Goal: Transaction & Acquisition: Purchase product/service

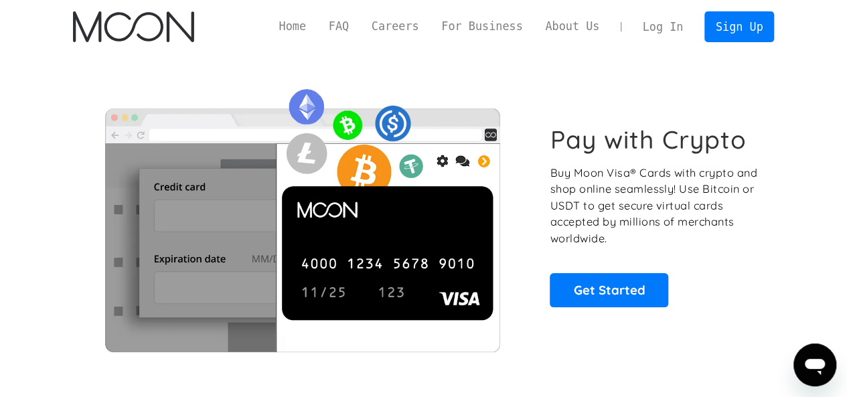
click at [687, 27] on link "Log In" at bounding box center [663, 26] width 63 height 29
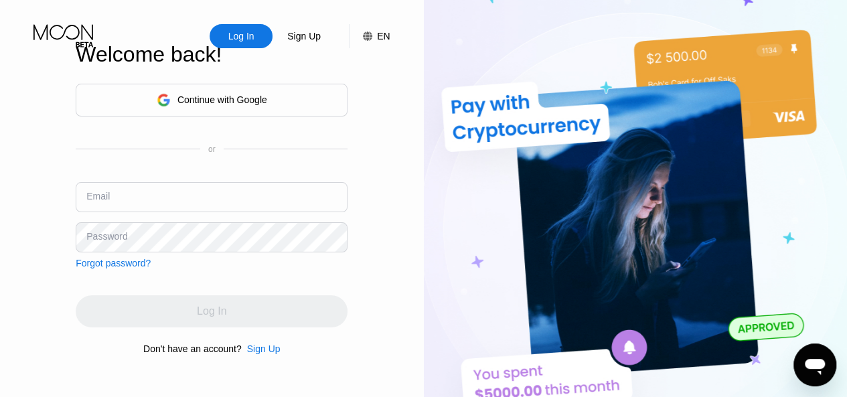
click at [390, 119] on div "Log In Sign Up EN Language English Save Welcome back! Continue with Google or E…" at bounding box center [212, 218] width 424 height 437
click at [218, 190] on input "text" at bounding box center [212, 197] width 272 height 30
click at [254, 94] on div "Continue with Google" at bounding box center [222, 99] width 90 height 11
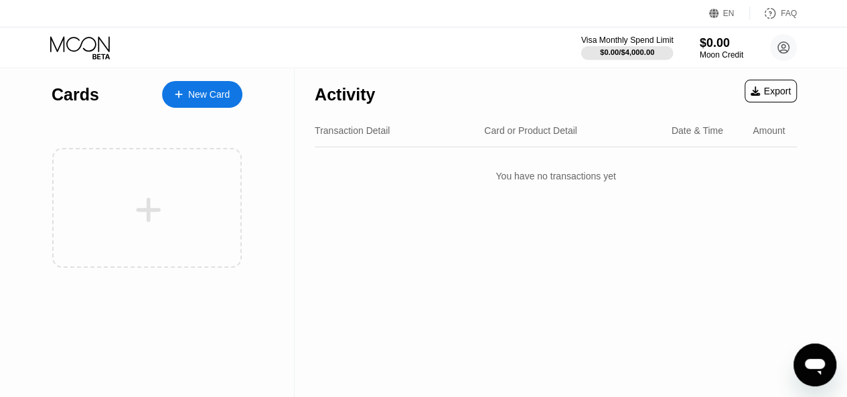
click at [644, 48] on div "$0.00 / $4,000.00" at bounding box center [627, 52] width 54 height 8
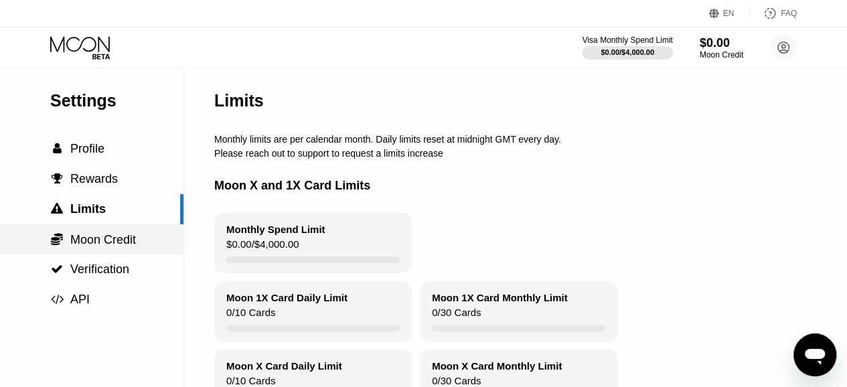
click at [108, 239] on span "Moon Credit" at bounding box center [103, 239] width 66 height 13
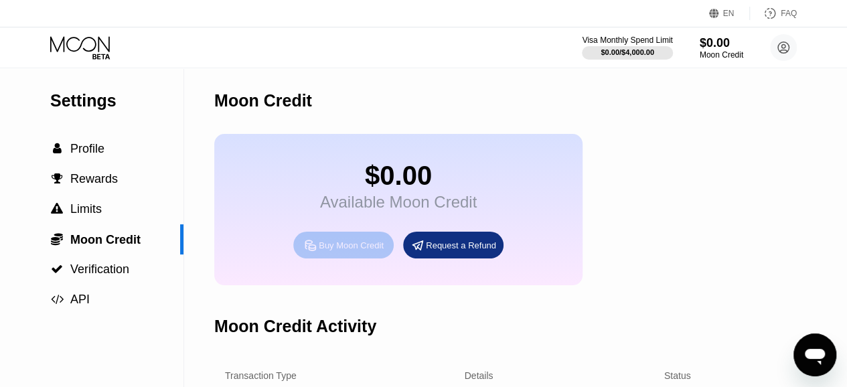
click at [350, 242] on div "Buy Moon Credit" at bounding box center [343, 245] width 100 height 27
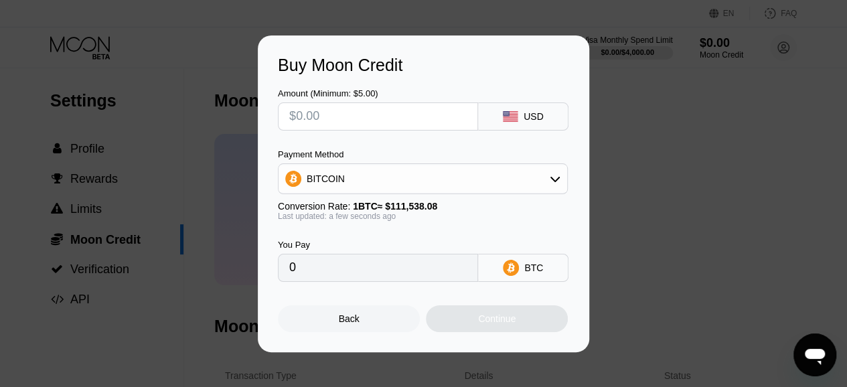
click at [402, 121] on input "text" at bounding box center [377, 116] width 177 height 27
type input "$4"
type input "0.00003587"
type input "$40"
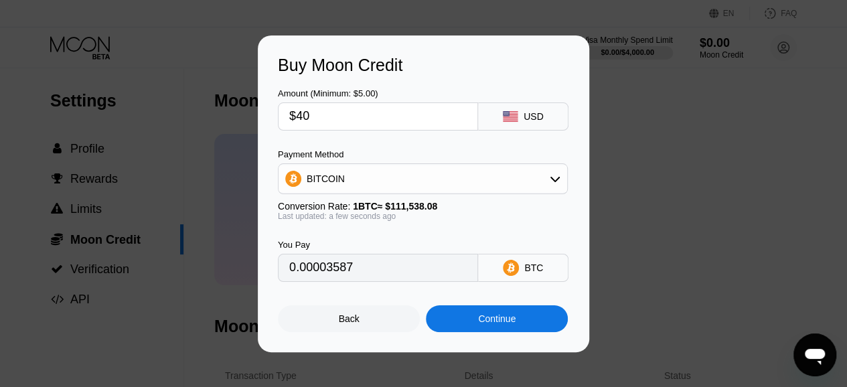
type input "0.00035863"
type input "$40"
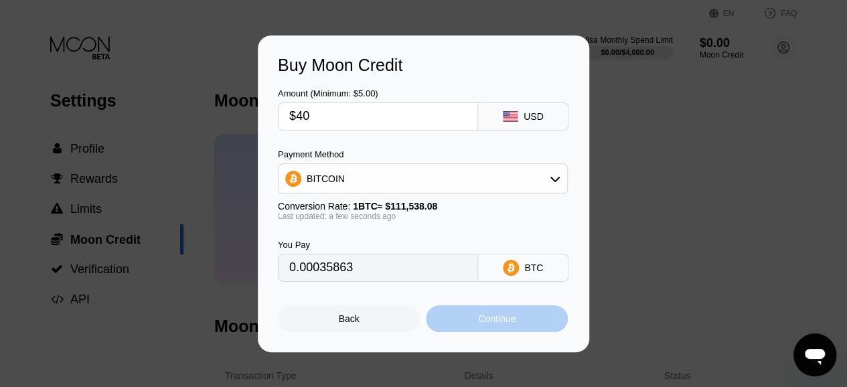
click at [515, 318] on div "Continue" at bounding box center [497, 318] width 38 height 11
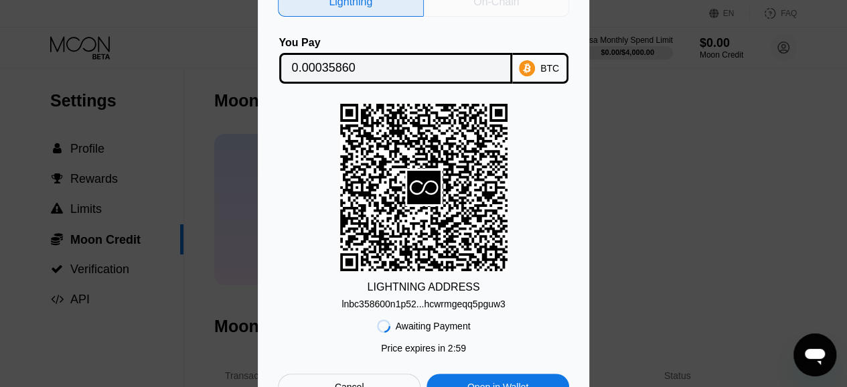
click at [477, 3] on div "On-Chain" at bounding box center [496, 1] width 46 height 13
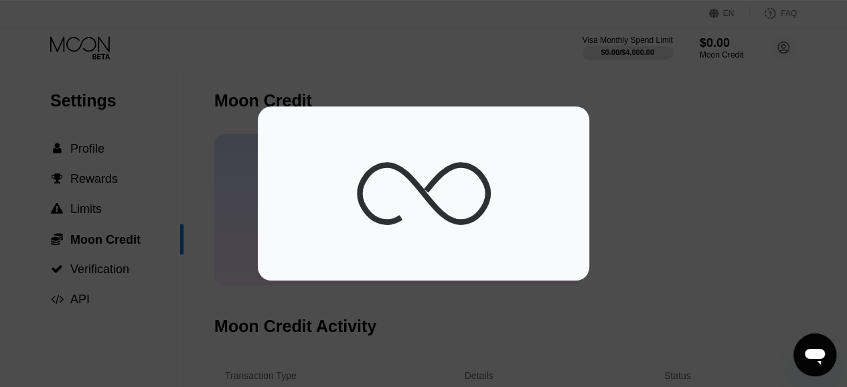
click at [451, 341] on div at bounding box center [428, 198] width 857 height 397
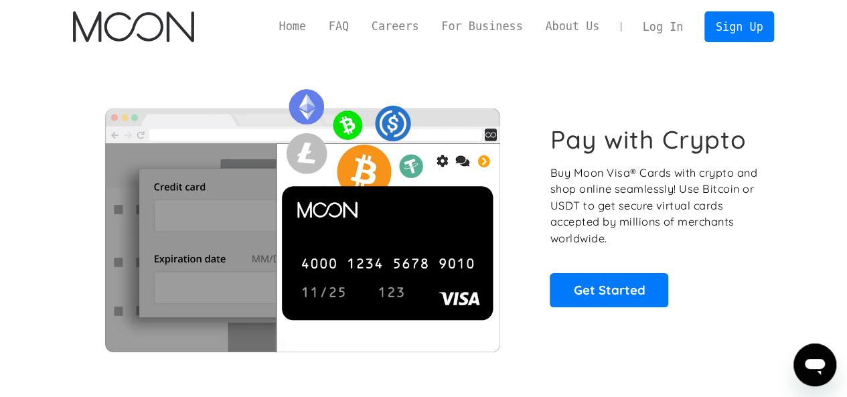
click at [664, 19] on link "Log In" at bounding box center [663, 26] width 63 height 29
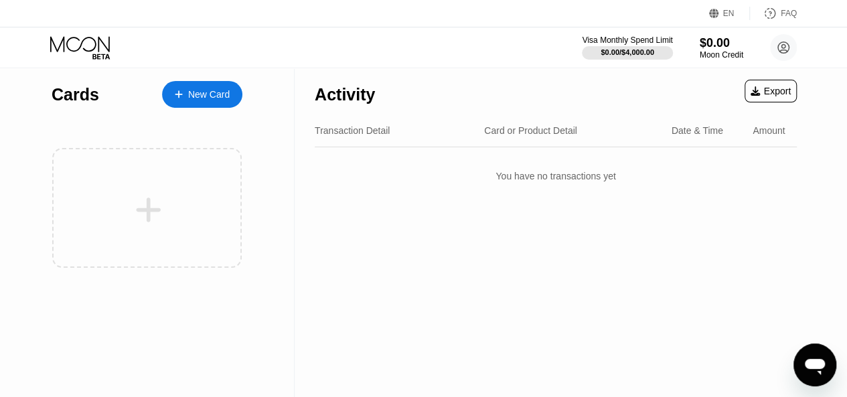
click at [757, 99] on div "Export" at bounding box center [771, 91] width 52 height 23
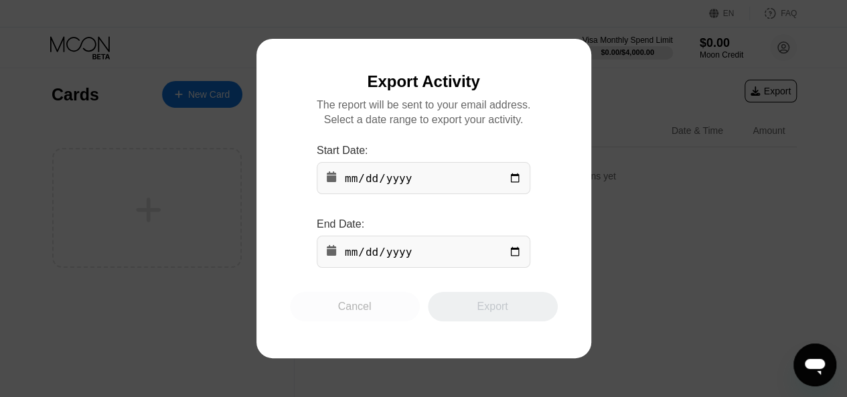
click at [356, 313] on div "Cancel" at bounding box center [354, 306] width 33 height 13
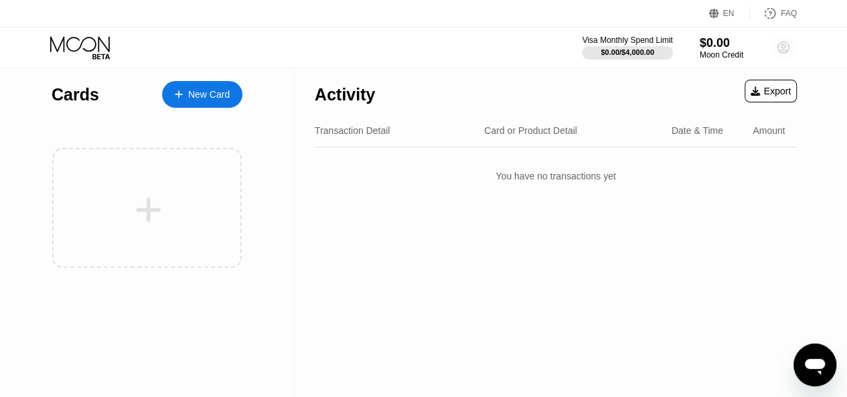
click at [788, 42] on circle at bounding box center [783, 47] width 27 height 27
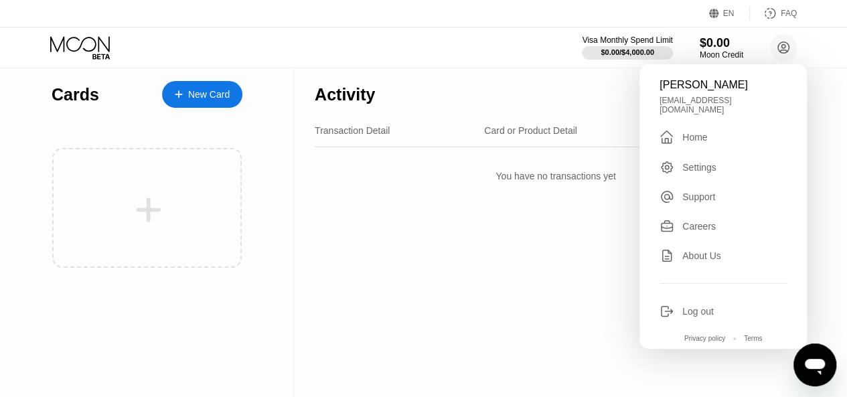
click at [695, 129] on div " Home" at bounding box center [723, 137] width 127 height 16
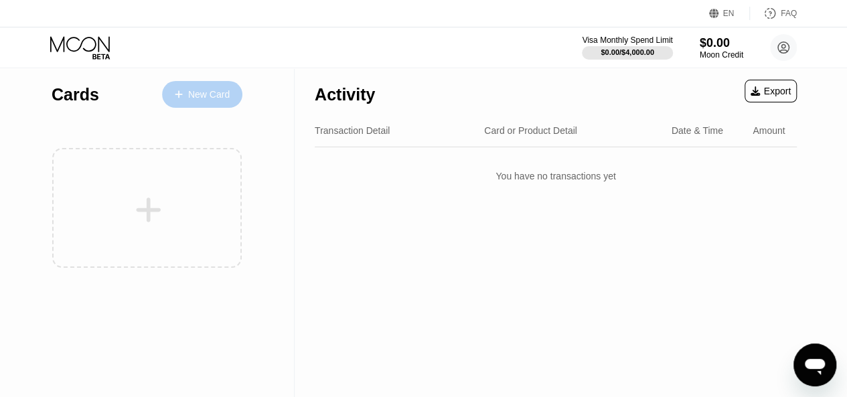
click at [186, 104] on div "New Card" at bounding box center [202, 94] width 80 height 27
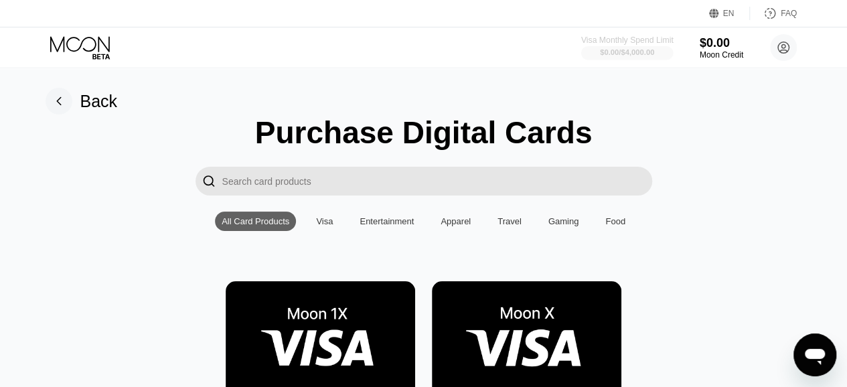
click at [615, 54] on div "$0.00 / $4,000.00" at bounding box center [627, 52] width 54 height 8
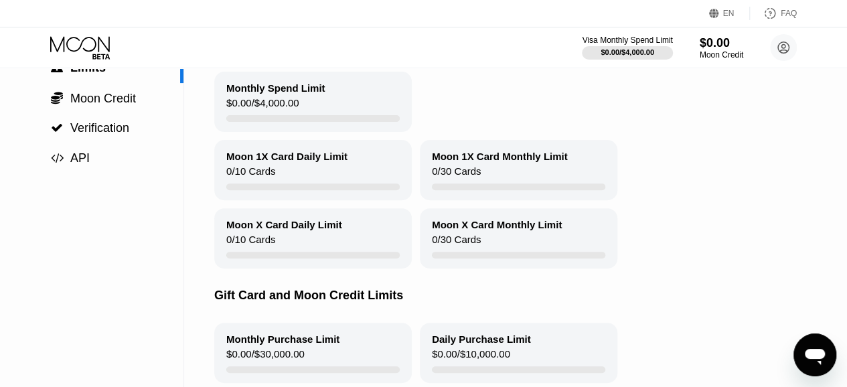
scroll to position [142, 0]
click at [119, 102] on span "Moon Credit" at bounding box center [103, 97] width 66 height 13
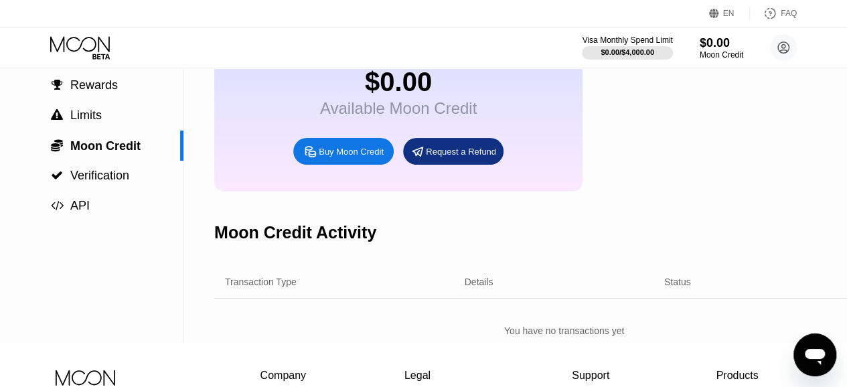
scroll to position [96, 0]
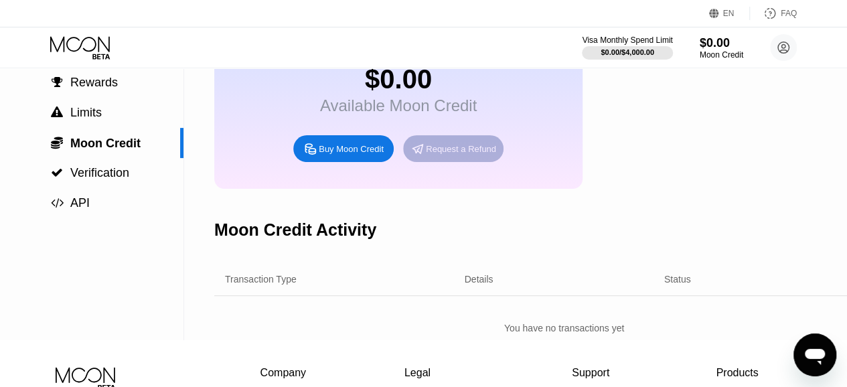
click at [453, 155] on div "Request a Refund" at bounding box center [461, 148] width 70 height 11
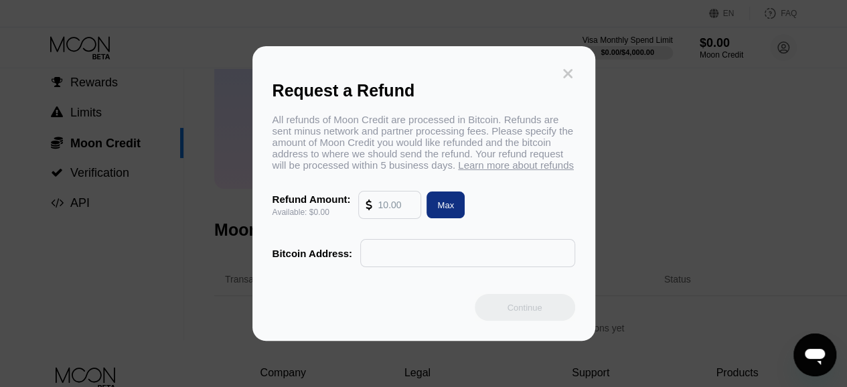
click at [562, 69] on icon at bounding box center [568, 73] width 15 height 15
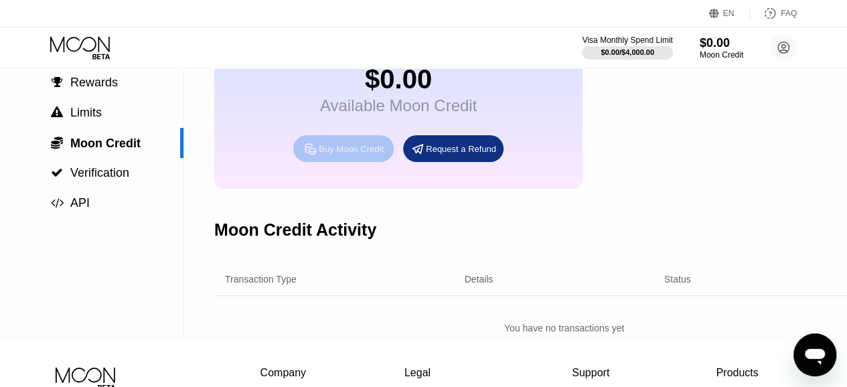
click at [342, 155] on div "Buy Moon Credit" at bounding box center [351, 148] width 65 height 11
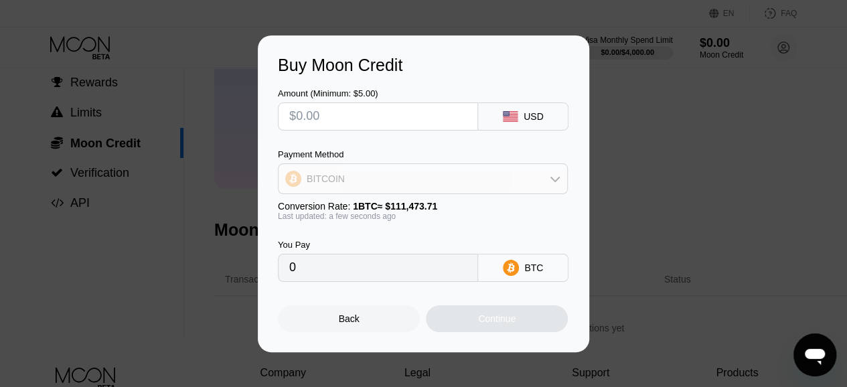
click at [419, 171] on div "BITCOIN" at bounding box center [423, 178] width 289 height 27
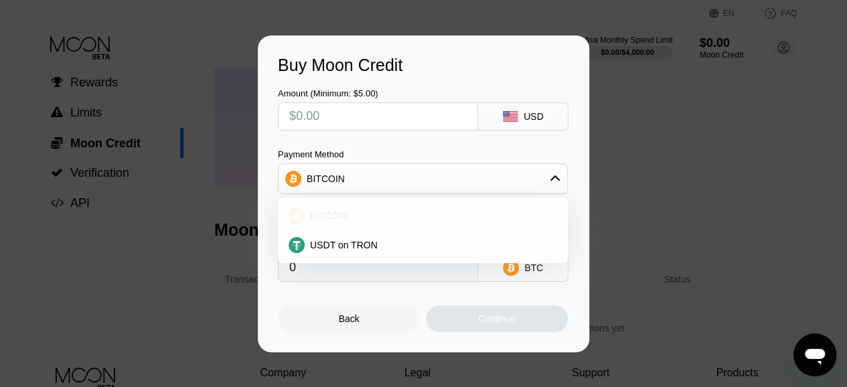
click at [389, 224] on div "BITCOIN" at bounding box center [423, 215] width 282 height 27
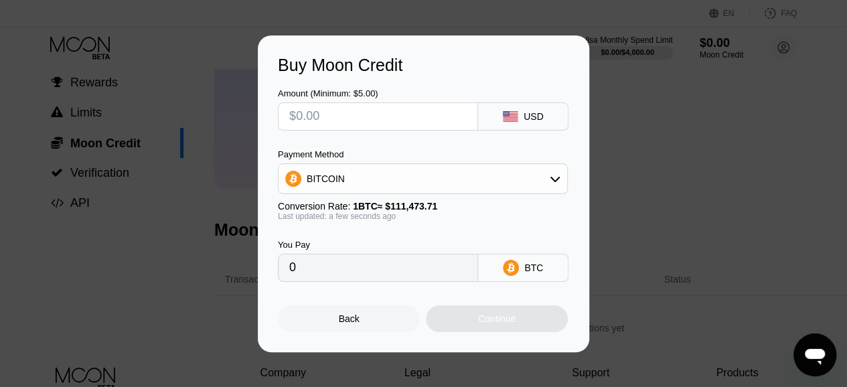
click at [388, 275] on input "0" at bounding box center [377, 267] width 177 height 27
click at [372, 123] on input "text" at bounding box center [377, 116] width 177 height 27
type input "$50"
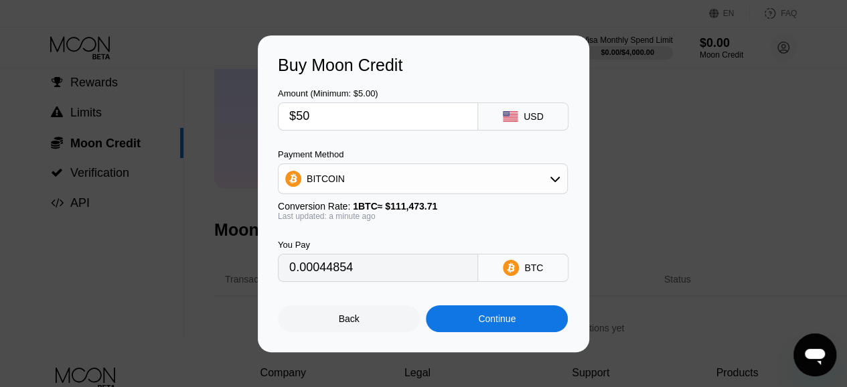
type input "0.00044854"
type input "$50"
click at [506, 116] on icon at bounding box center [510, 116] width 15 height 11
click at [514, 275] on icon at bounding box center [511, 267] width 16 height 16
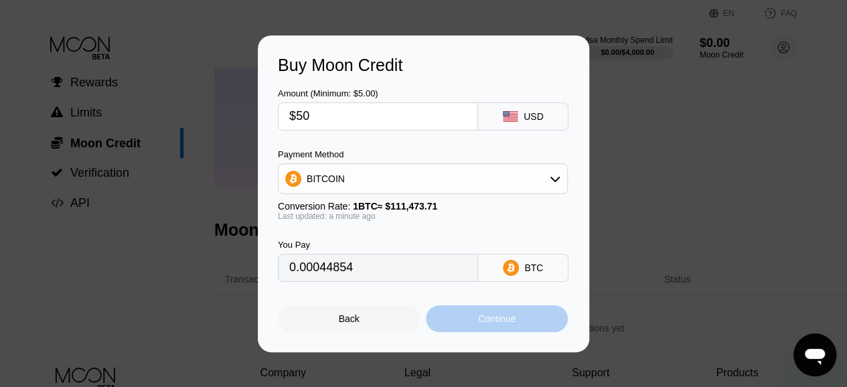
click at [474, 314] on div "Continue" at bounding box center [497, 318] width 142 height 27
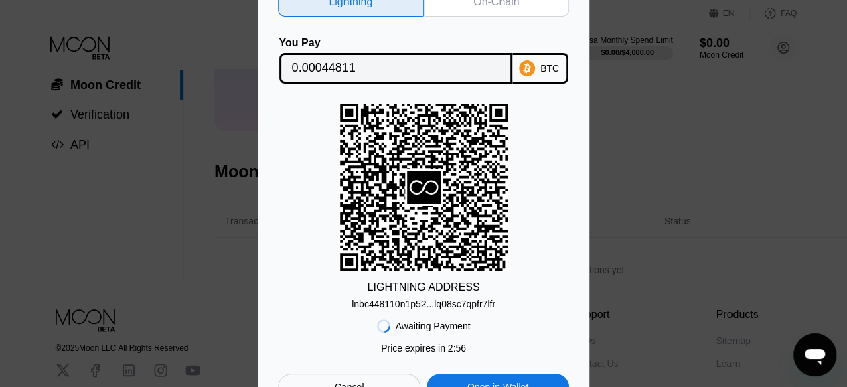
scroll to position [155, 0]
click at [457, 306] on div "lnbc448110n1p52...lq08sc7qpfr7lfr" at bounding box center [424, 304] width 144 height 11
click at [522, 194] on div "LIGHTNING ADDRESS lnbc448110n1p52...lq08sc7qpfr7lfr" at bounding box center [423, 207] width 291 height 206
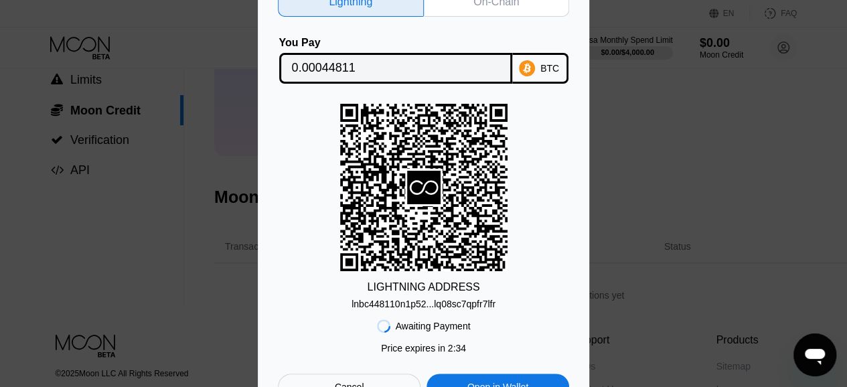
scroll to position [133, 0]
click at [422, 307] on div "lnbc448110n1p52...lq08sc7qpfr7lfr" at bounding box center [424, 304] width 144 height 11
click at [541, 109] on div "LIGHTNING ADDRESS lnbc448110n1p52...lq08sc7qpfr7lfr" at bounding box center [423, 207] width 291 height 206
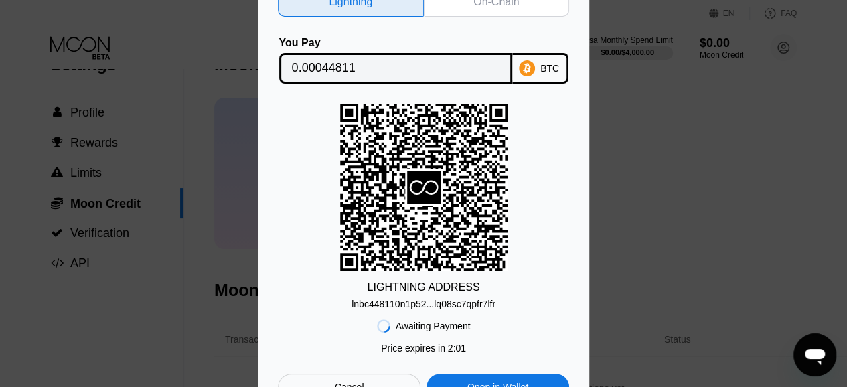
scroll to position [35, 0]
click at [500, 1] on div "On-Chain" at bounding box center [496, 1] width 46 height 13
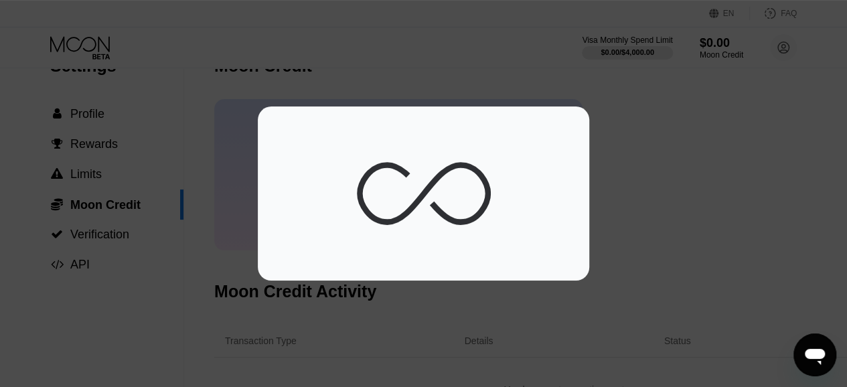
click at [510, 34] on div at bounding box center [428, 198] width 857 height 397
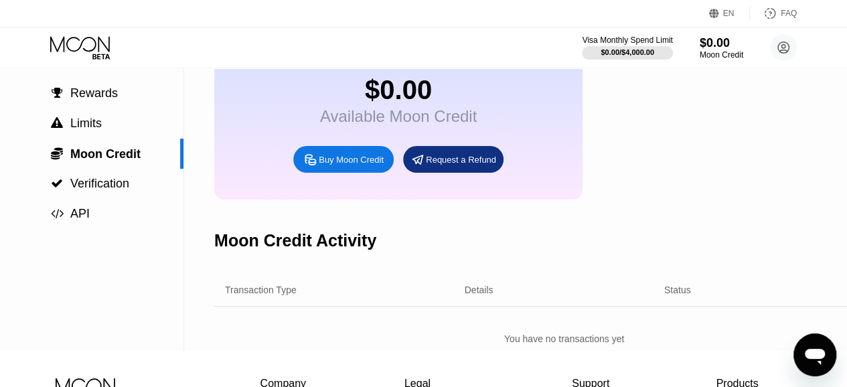
scroll to position [80, 0]
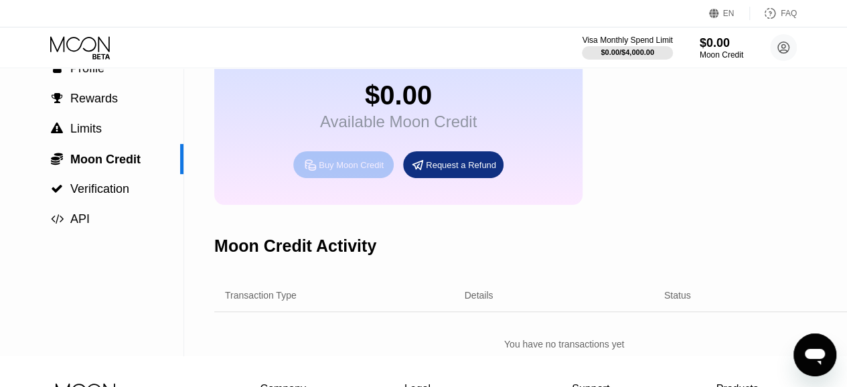
click at [340, 169] on div "Buy Moon Credit" at bounding box center [351, 164] width 65 height 11
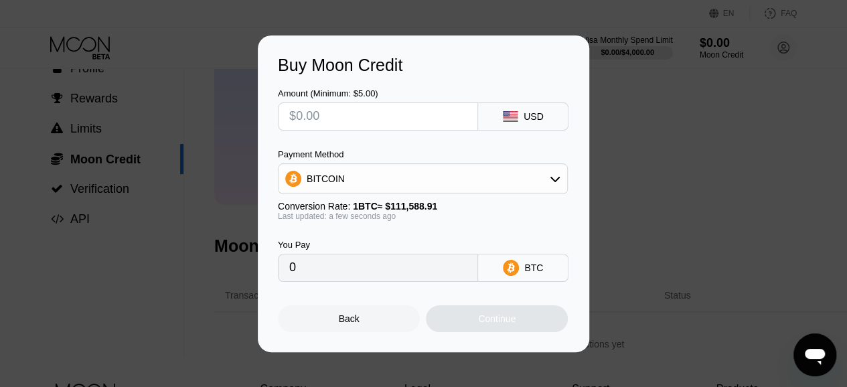
click at [367, 111] on input "text" at bounding box center [377, 116] width 177 height 27
type input "$40"
type input "0.00035846"
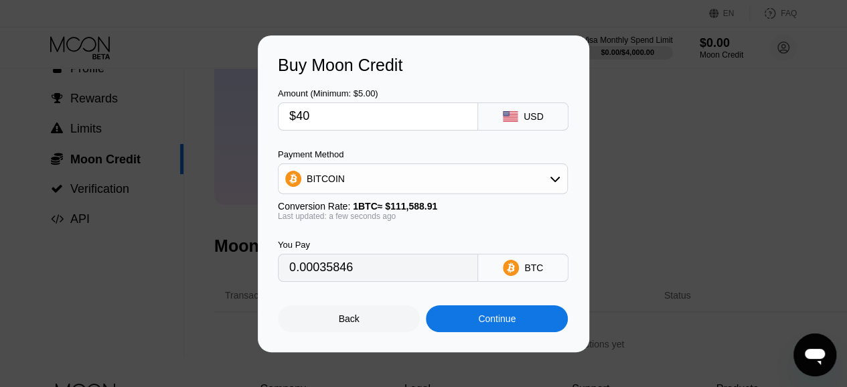
type input "$40"
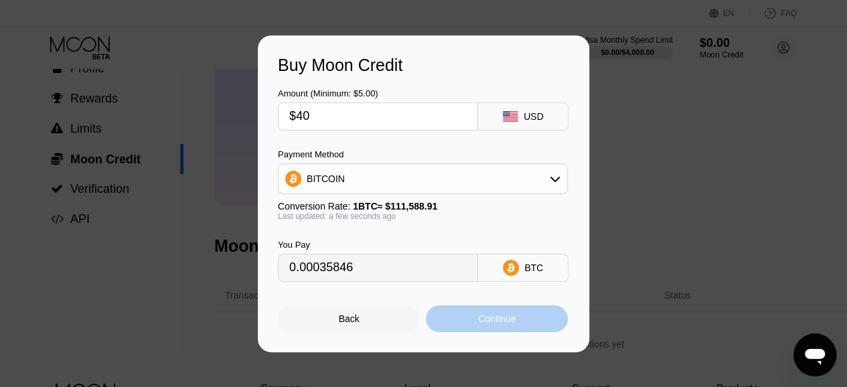
click at [529, 321] on div "Continue" at bounding box center [497, 318] width 142 height 27
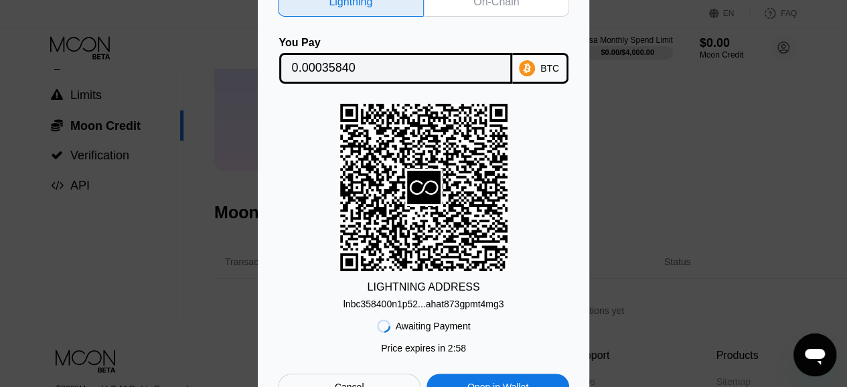
scroll to position [107, 0]
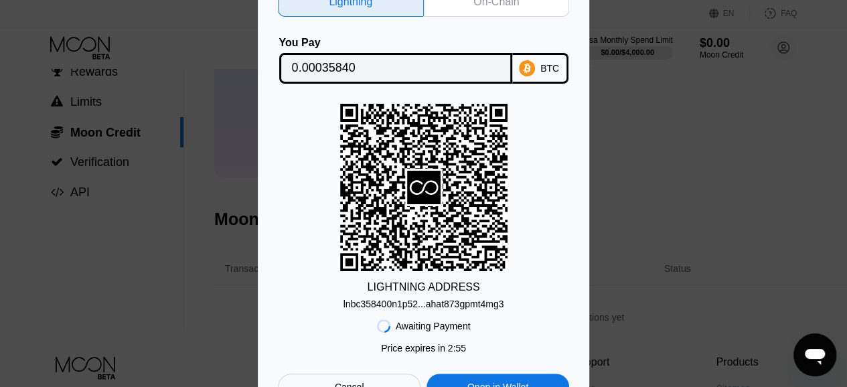
click at [454, 159] on rect at bounding box center [423, 187] width 167 height 167
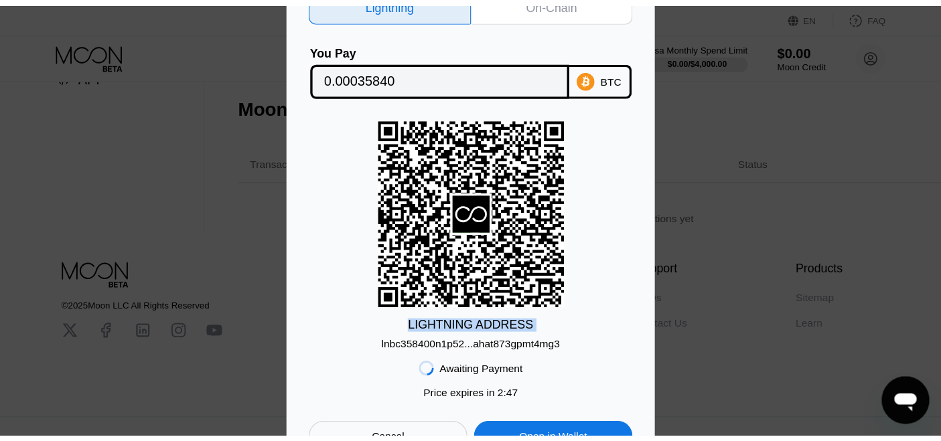
scroll to position [215, 0]
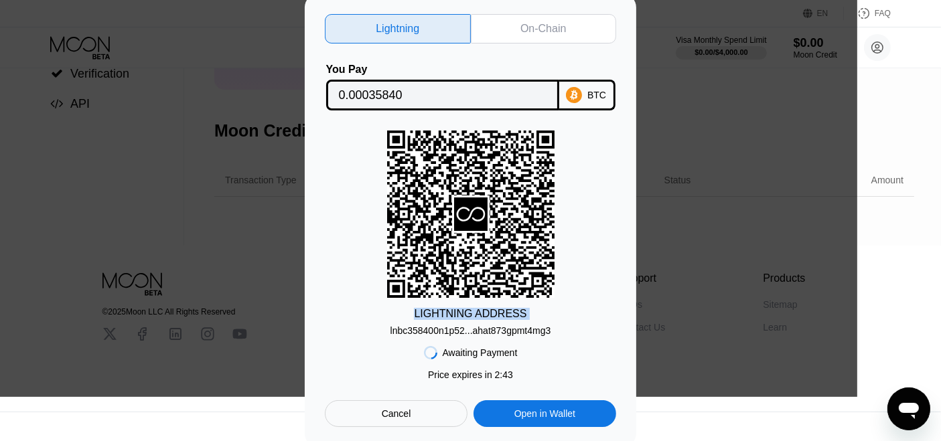
click at [517, 396] on div "Open in Wallet" at bounding box center [544, 414] width 61 height 12
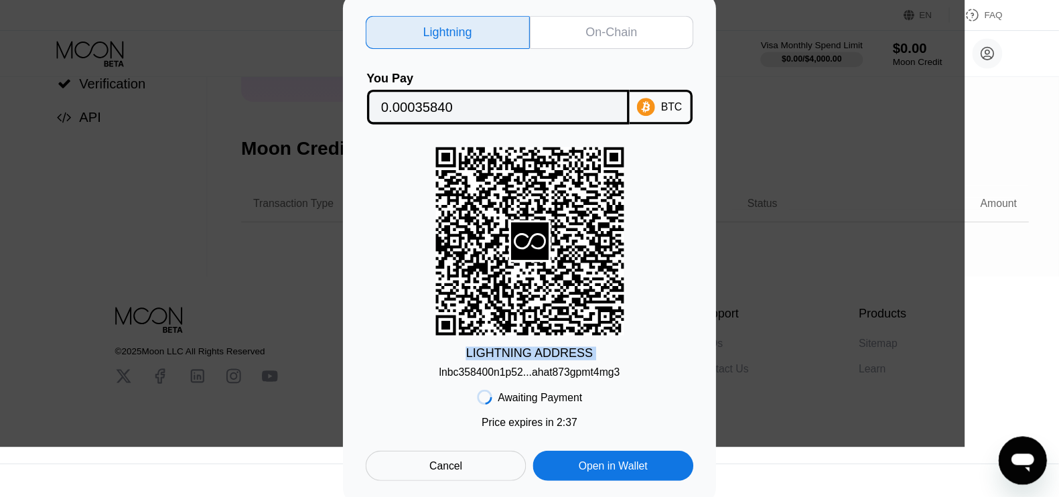
scroll to position [204, 0]
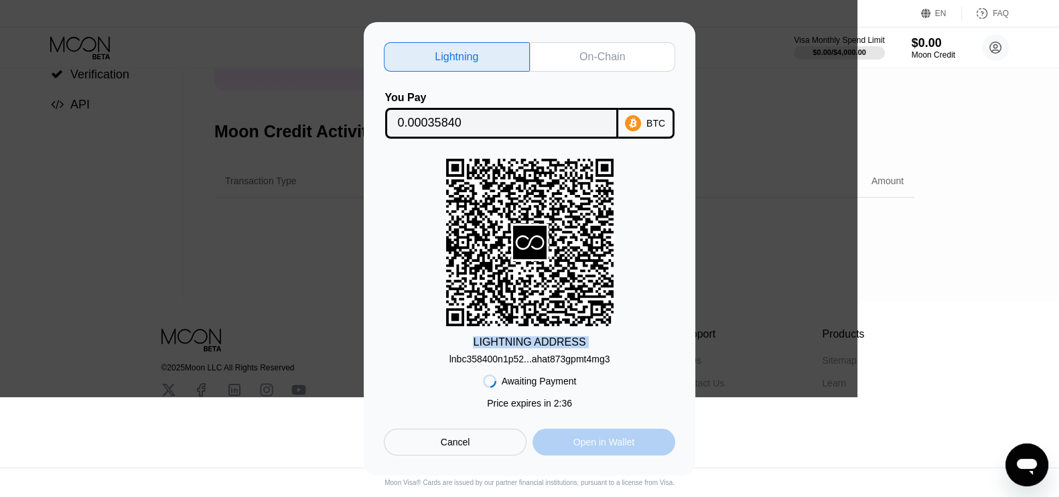
click at [587, 396] on div "Open in Wallet" at bounding box center [603, 442] width 61 height 12
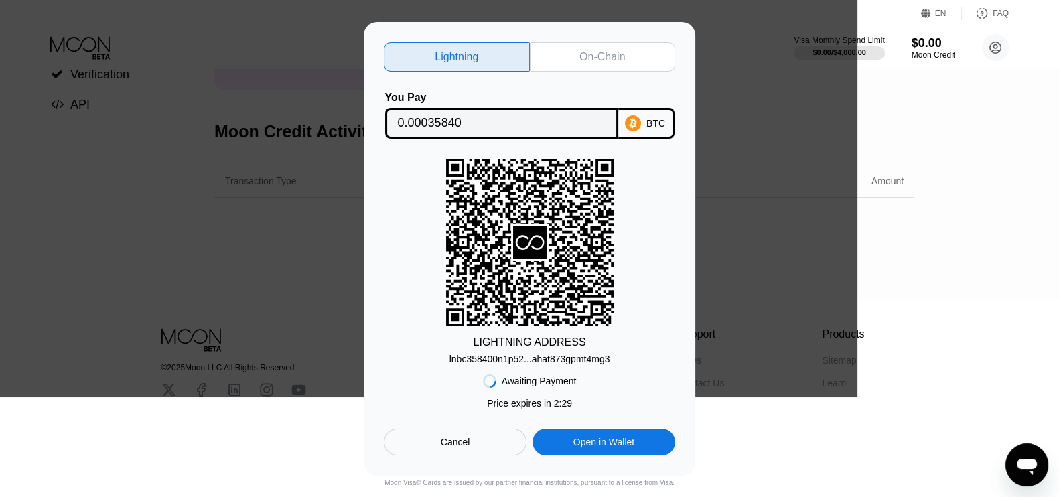
click at [576, 169] on icon at bounding box center [529, 241] width 167 height 165
click at [648, 129] on div "BTC" at bounding box center [646, 123] width 56 height 31
click at [500, 50] on div "Lightning" at bounding box center [457, 56] width 146 height 29
click at [537, 45] on div "On-Chain" at bounding box center [603, 56] width 146 height 29
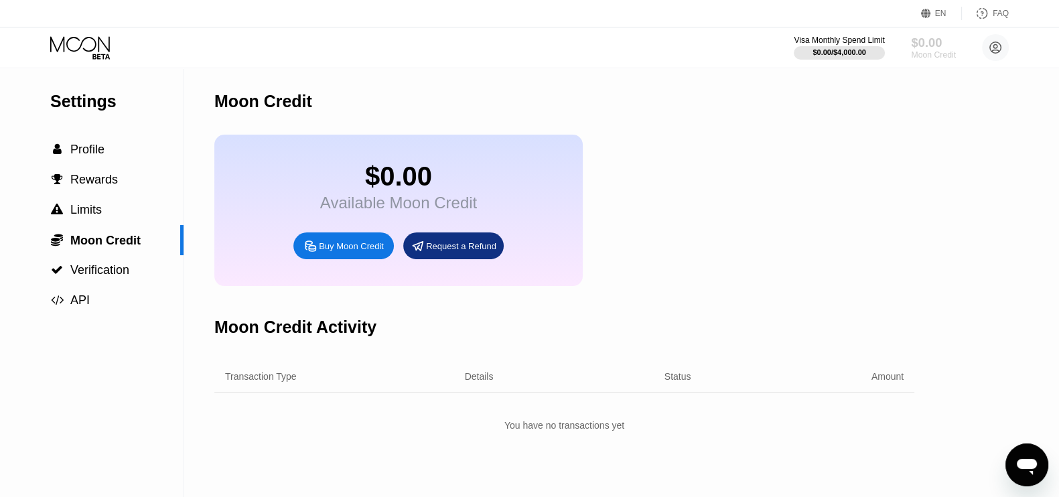
click at [932, 54] on div "Moon Credit" at bounding box center [933, 54] width 45 height 9
click at [351, 246] on div "Buy Moon Credit" at bounding box center [343, 245] width 100 height 27
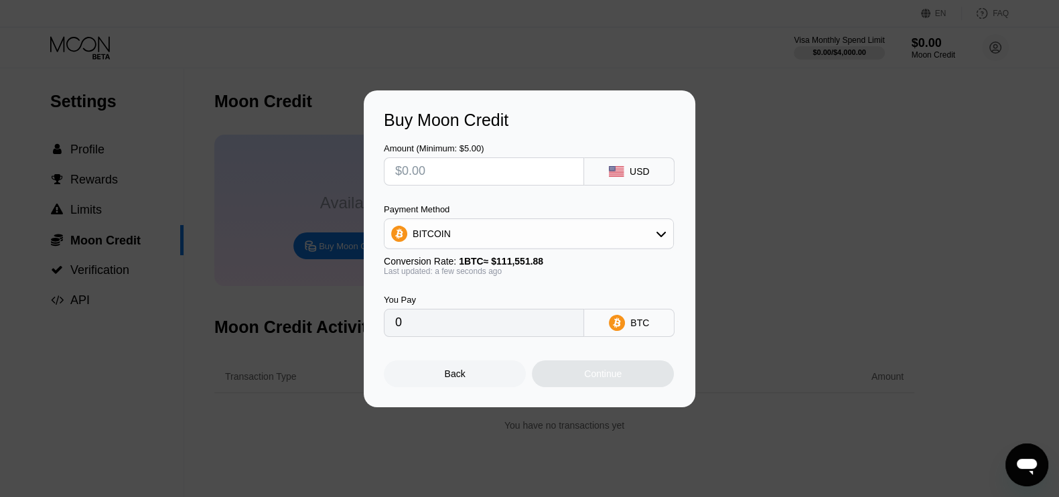
click at [466, 172] on input "text" at bounding box center [483, 171] width 177 height 27
type input "$40"
type input "0.00035858"
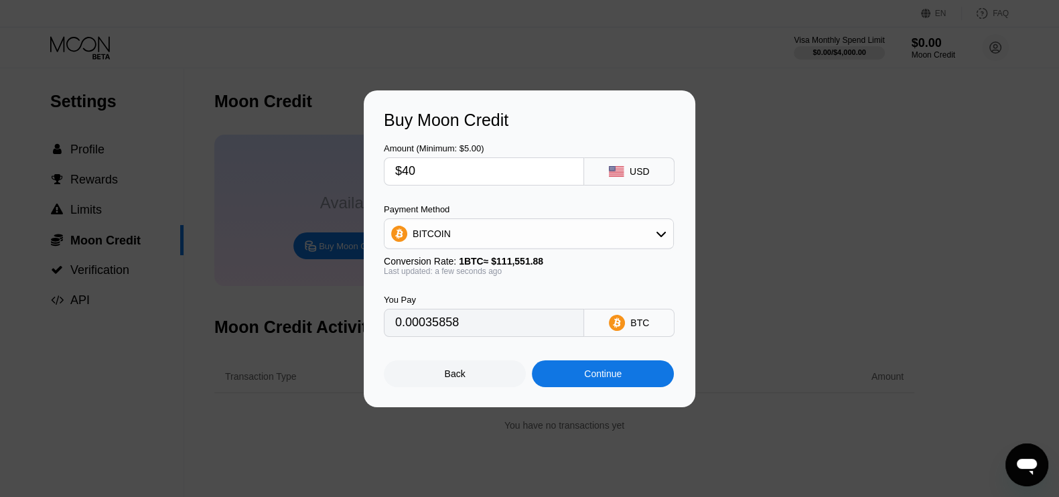
type input "$40"
click at [579, 373] on div "Continue" at bounding box center [603, 373] width 142 height 27
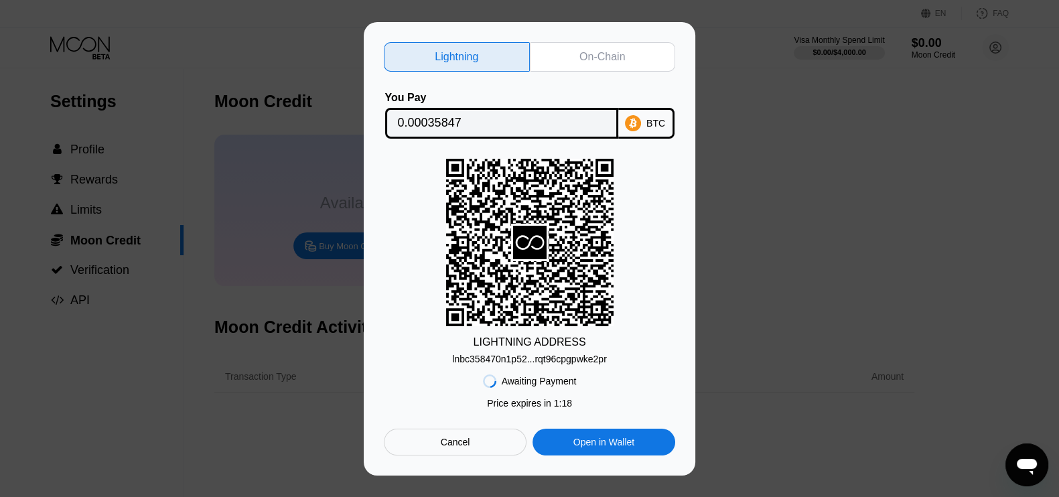
drag, startPoint x: 593, startPoint y: 58, endPoint x: 413, endPoint y: 259, distance: 269.9
click at [413, 259] on div "LIGHTNING ADDRESS lnbc358470n1p52...rqt96cpgpwke2pr" at bounding box center [529, 262] width 291 height 206
click at [579, 54] on div "On-Chain" at bounding box center [602, 56] width 46 height 13
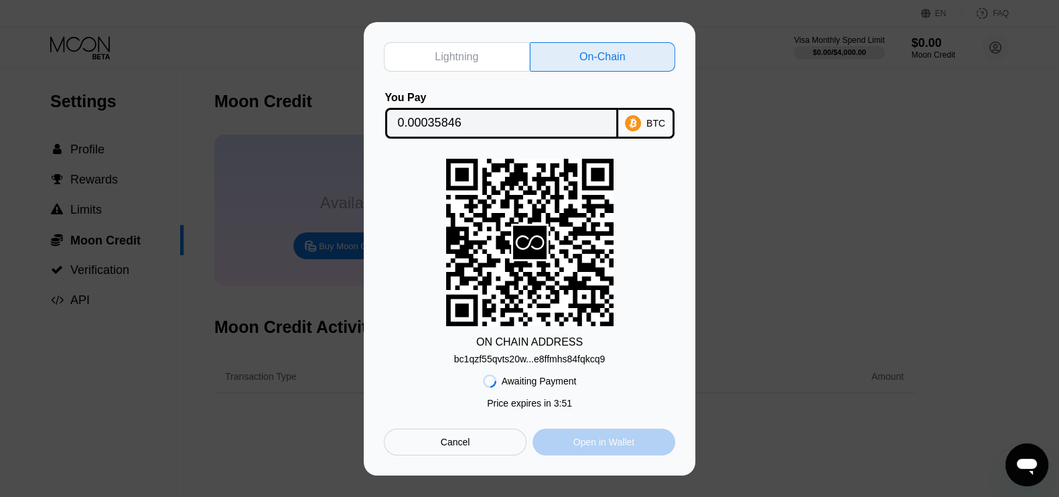
click at [576, 443] on div "Open in Wallet" at bounding box center [603, 442] width 61 height 12
click at [141, 63] on div "Lightning On-Chain You Pay 0.00035846 BTC ON CHAIN ADDRESS bc1qzf55qvts20w...e8…" at bounding box center [529, 248] width 1059 height 453
click at [471, 442] on div "Cancel" at bounding box center [455, 442] width 143 height 27
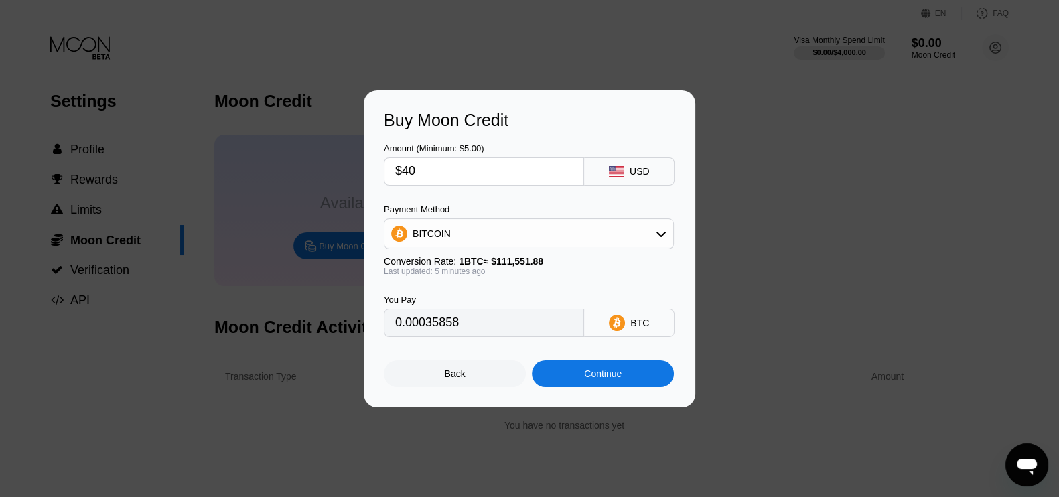
type input "0.00035804"
click at [462, 363] on div "Back Continue" at bounding box center [529, 362] width 291 height 50
click at [462, 374] on div "Back" at bounding box center [455, 373] width 21 height 11
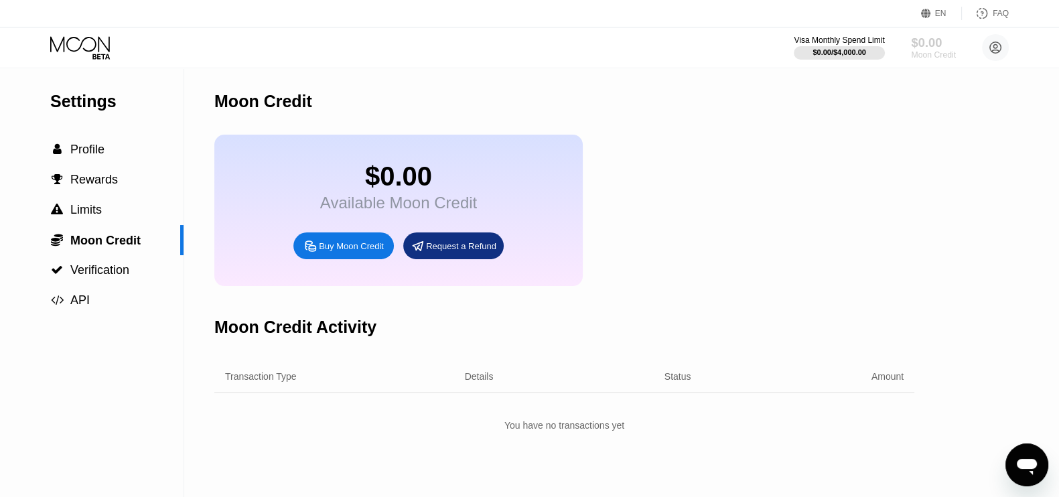
click at [911, 57] on div "Moon Credit" at bounding box center [933, 54] width 45 height 9
click at [914, 58] on div "Moon Credit" at bounding box center [933, 54] width 45 height 9
click at [84, 156] on span "Profile" at bounding box center [87, 149] width 34 height 13
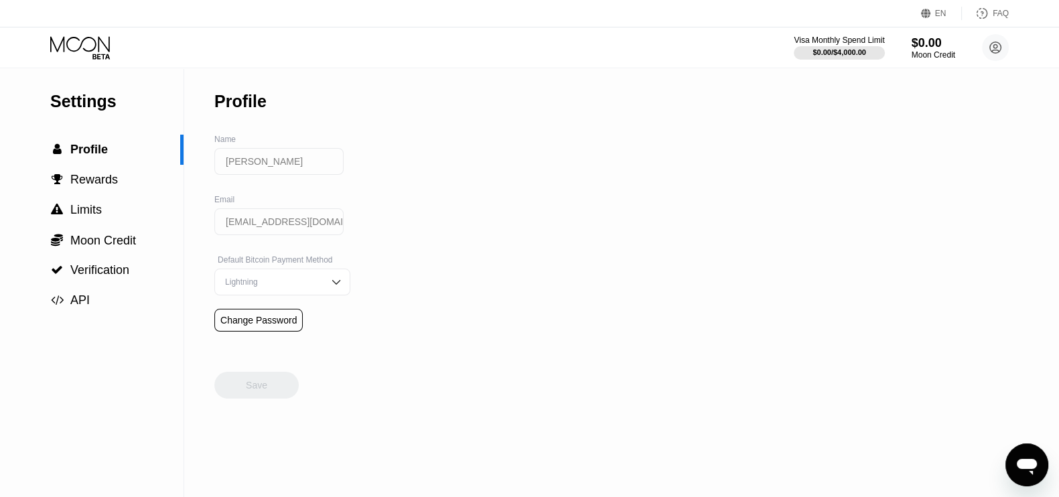
click at [283, 287] on div "Lightning" at bounding box center [272, 281] width 101 height 9
click at [271, 340] on div "On-Chain" at bounding box center [282, 335] width 121 height 9
click at [241, 324] on div "Change Password" at bounding box center [258, 320] width 76 height 11
click at [249, 385] on div "Save" at bounding box center [256, 385] width 84 height 27
click at [86, 38] on icon at bounding box center [80, 43] width 60 height 15
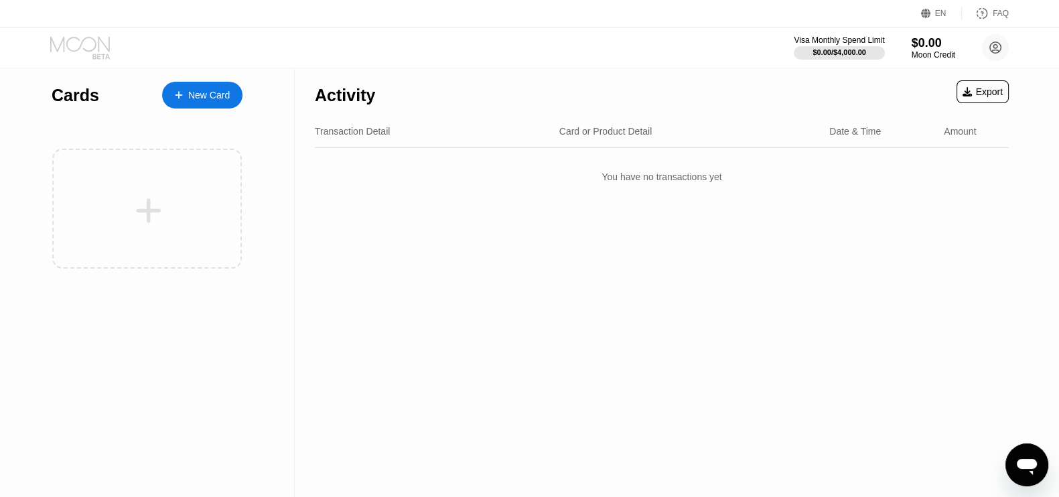
click at [86, 38] on icon at bounding box center [80, 43] width 60 height 15
click at [94, 55] on icon at bounding box center [81, 47] width 62 height 23
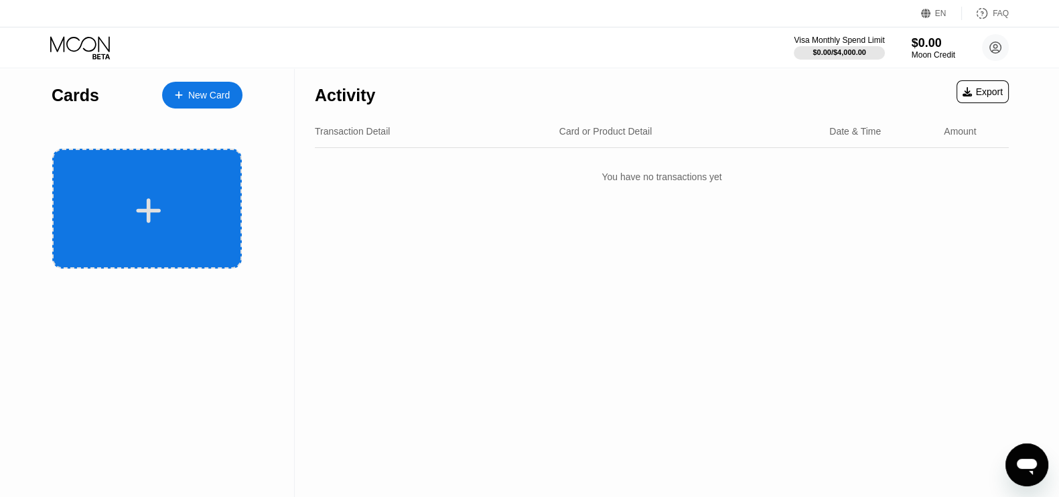
click at [210, 206] on div at bounding box center [149, 211] width 166 height 30
drag, startPoint x: 87, startPoint y: 194, endPoint x: 74, endPoint y: 205, distance: 17.1
click at [74, 205] on div "Cards New Card" at bounding box center [147, 282] width 295 height 429
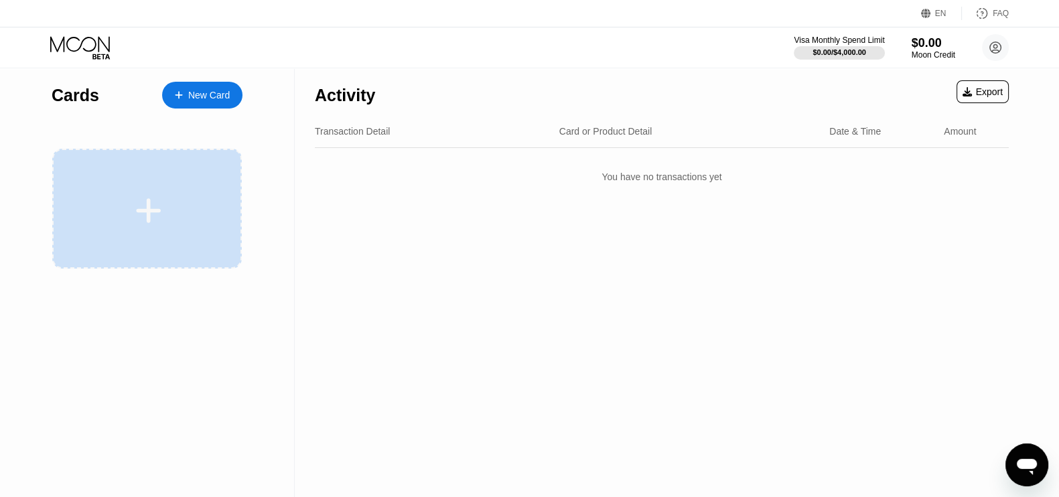
click at [74, 205] on div at bounding box center [149, 211] width 166 height 30
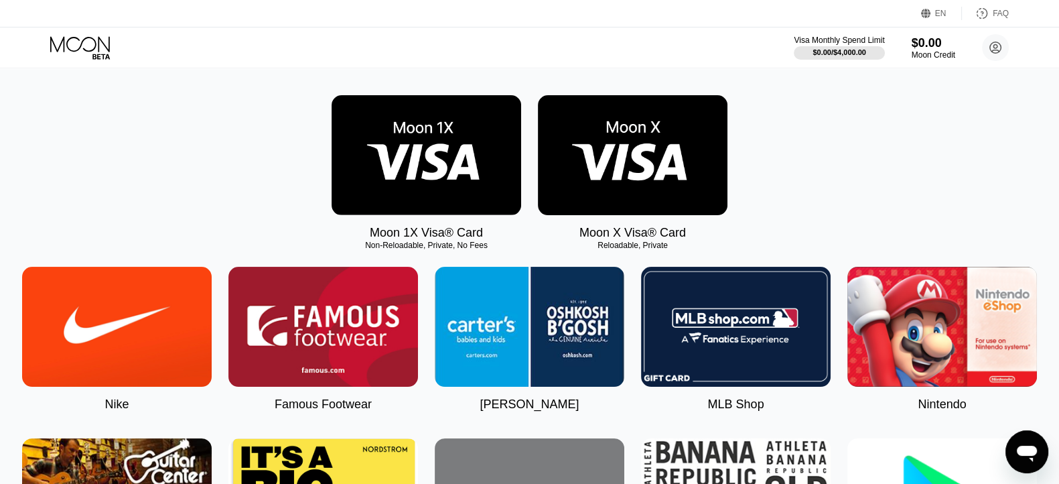
scroll to position [189, 0]
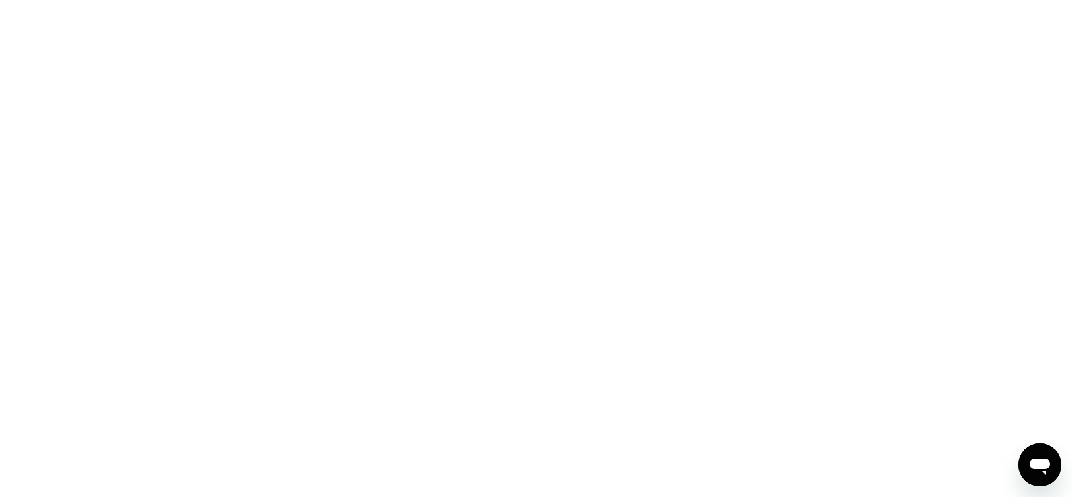
click at [56, 102] on div at bounding box center [536, 248] width 1072 height 497
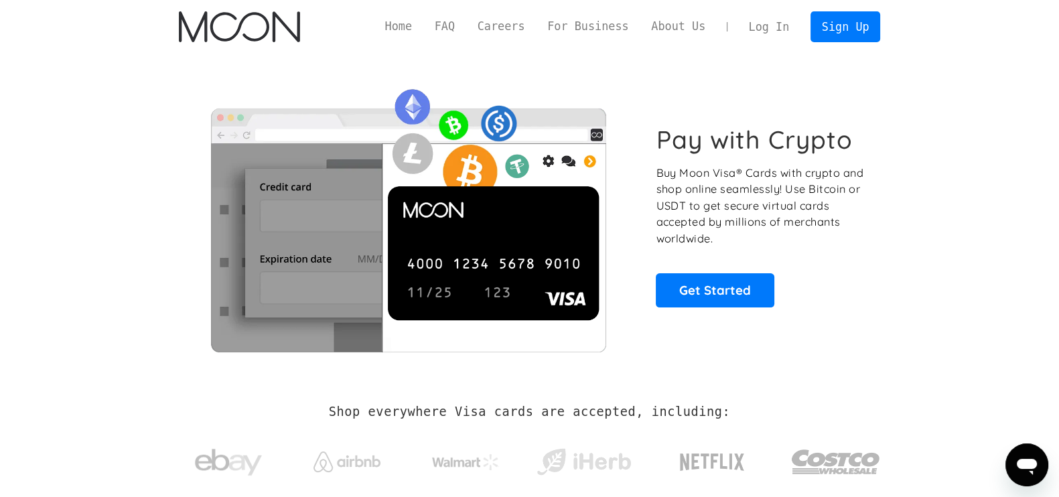
click at [771, 30] on link "Log In" at bounding box center [768, 26] width 63 height 29
